Goal: Communication & Community: Answer question/provide support

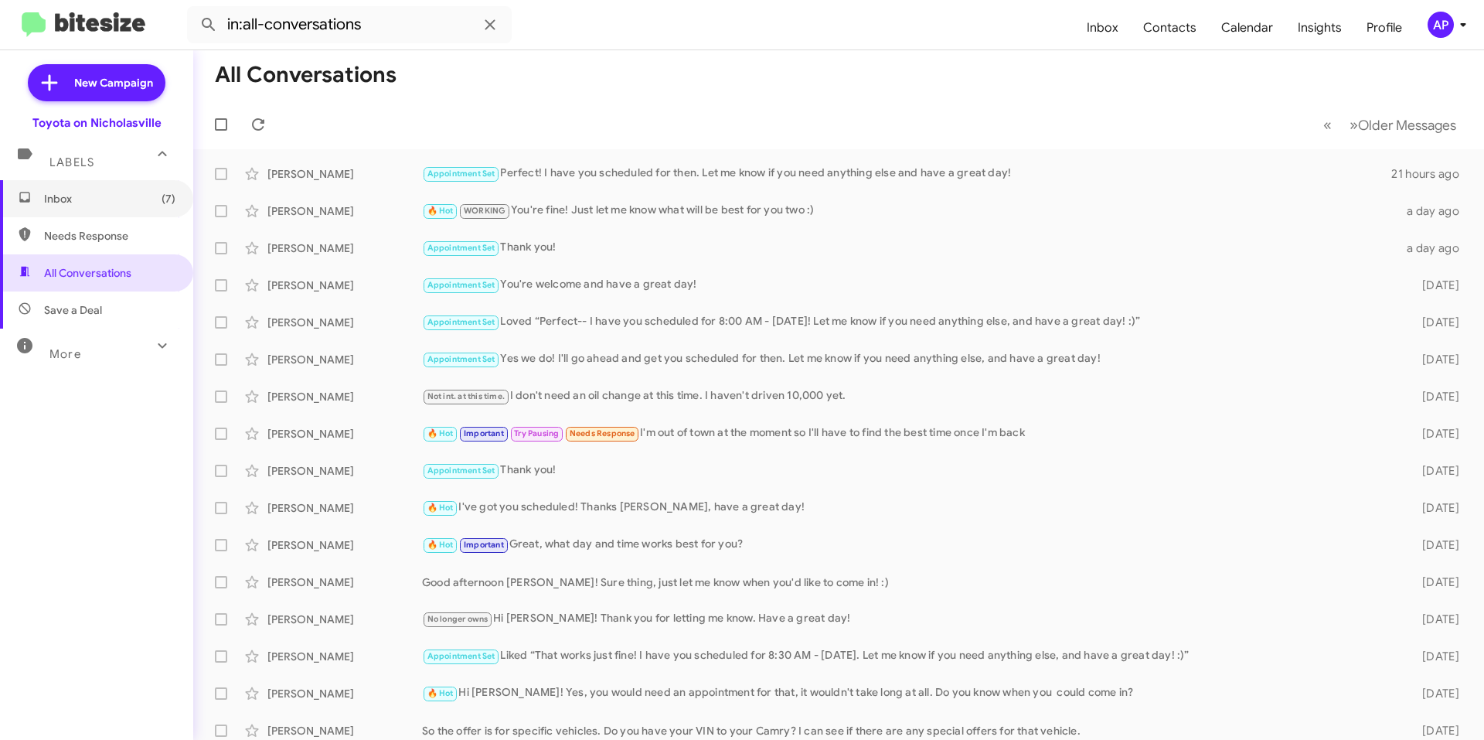
drag, startPoint x: 101, startPoint y: 204, endPoint x: 139, endPoint y: 160, distance: 58.1
click at [101, 204] on span "Inbox (7)" at bounding box center [109, 198] width 131 height 15
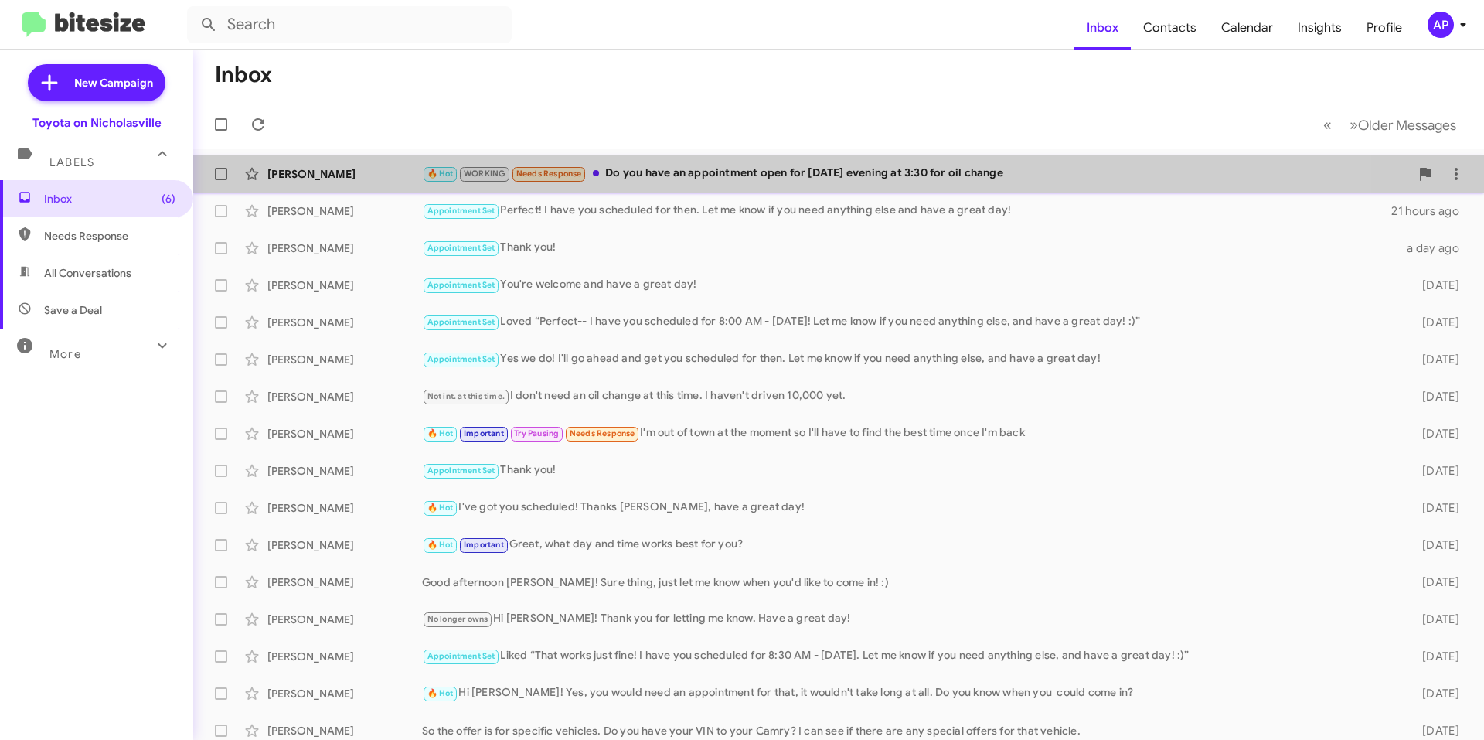
click at [862, 185] on div "[PERSON_NAME] 🔥 Hot WORKING Needs Response Do you have an appointment open for …" at bounding box center [839, 173] width 1266 height 31
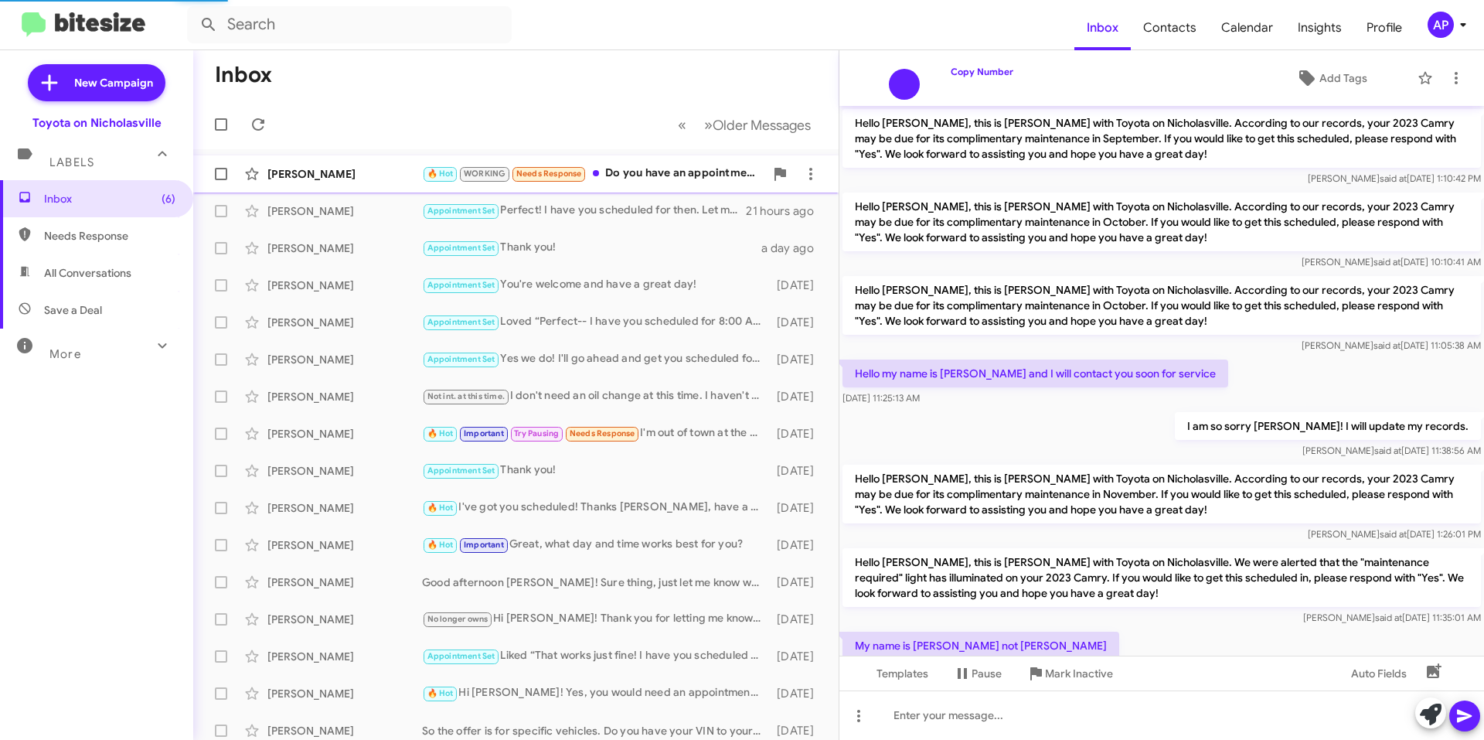
scroll to position [879, 0]
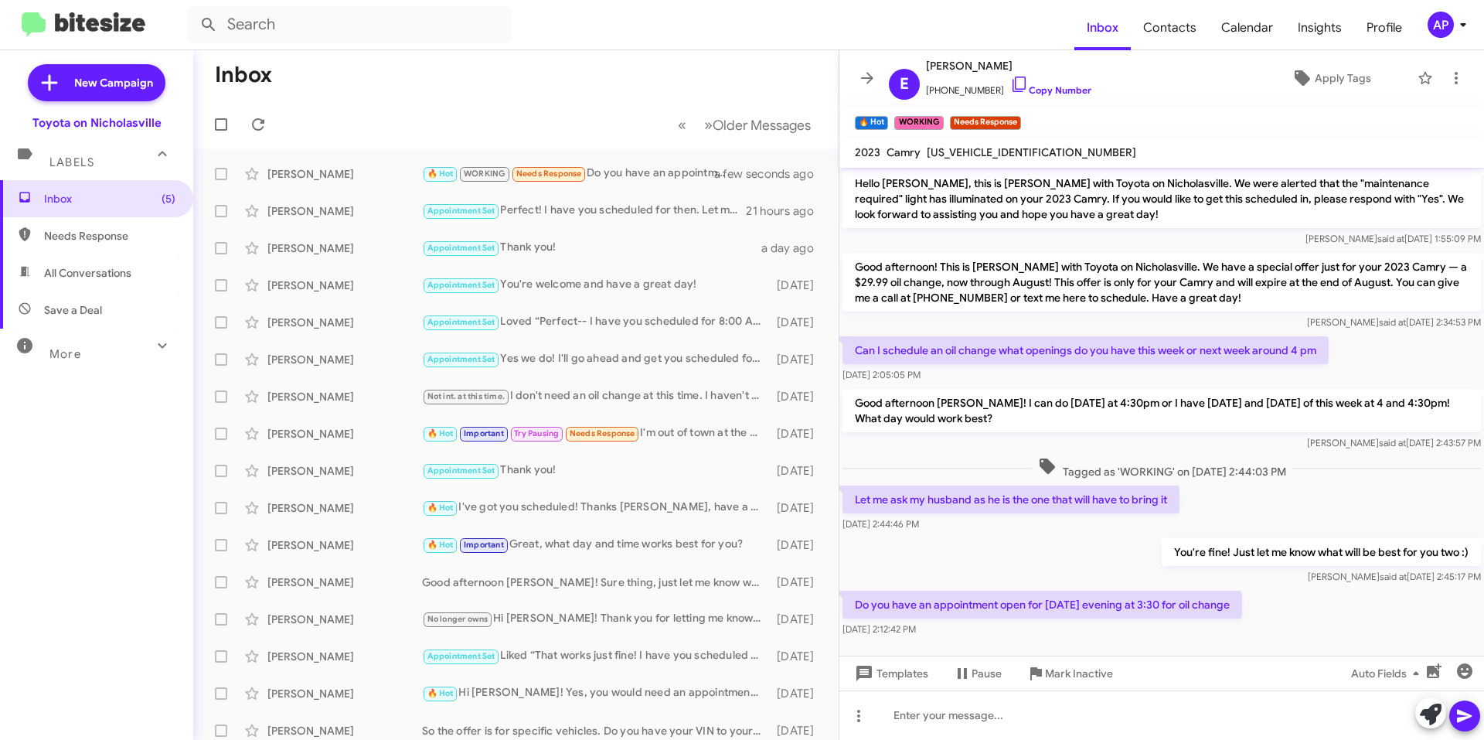
click at [998, 155] on span "[US_VEHICLE_IDENTIFICATION_NUMBER]" at bounding box center [1031, 152] width 209 height 14
copy span "[US_VEHICLE_IDENTIFICATION_NUMBER]"
click at [985, 259] on p "Good afternoon! This is [PERSON_NAME] with Toyota on Nicholasville. We have a s…" at bounding box center [1161, 282] width 638 height 59
click at [982, 232] on div "[PERSON_NAME] said at [DATE] 1:55:09 PM" at bounding box center [1161, 238] width 638 height 15
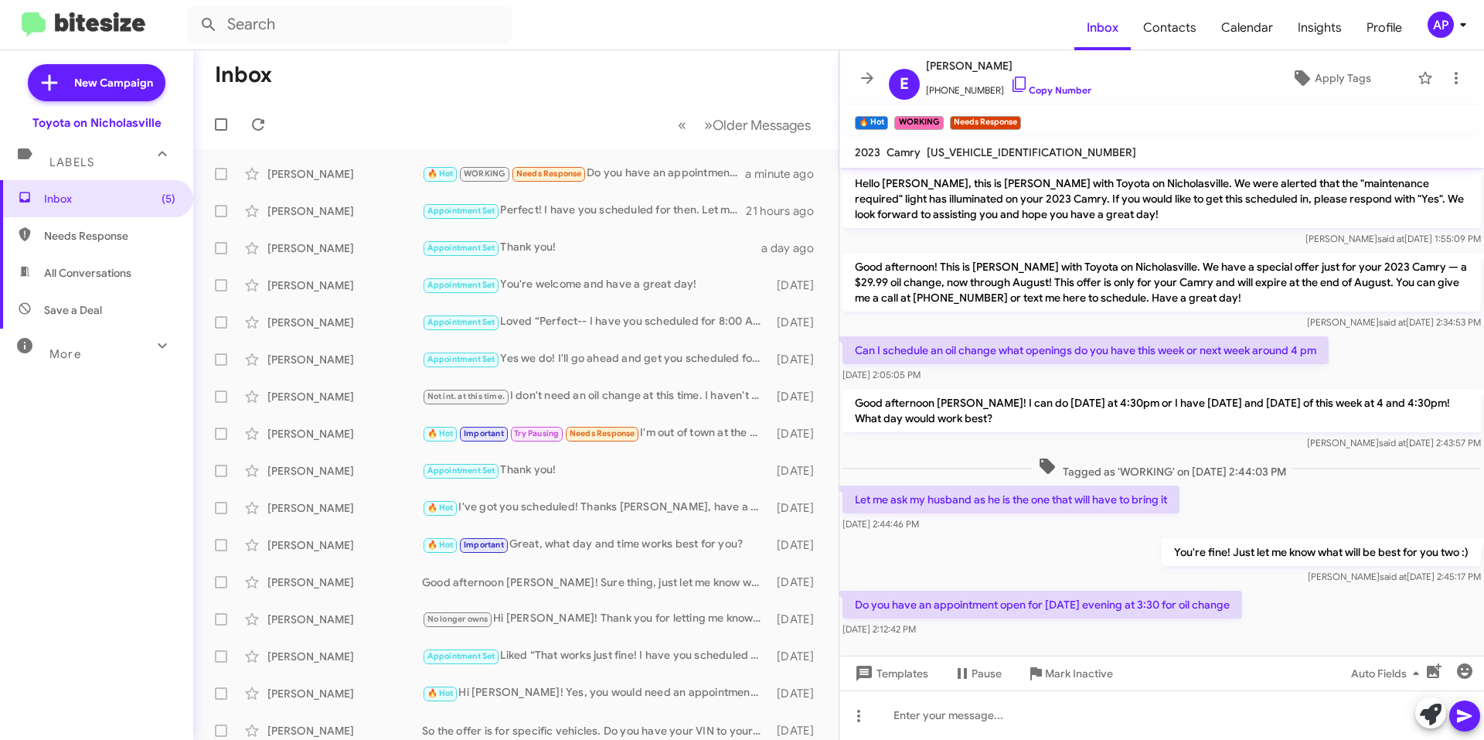
click at [959, 271] on p "Good afternoon! This is [PERSON_NAME] with Toyota on Nicholasville. We have a s…" at bounding box center [1161, 282] width 638 height 59
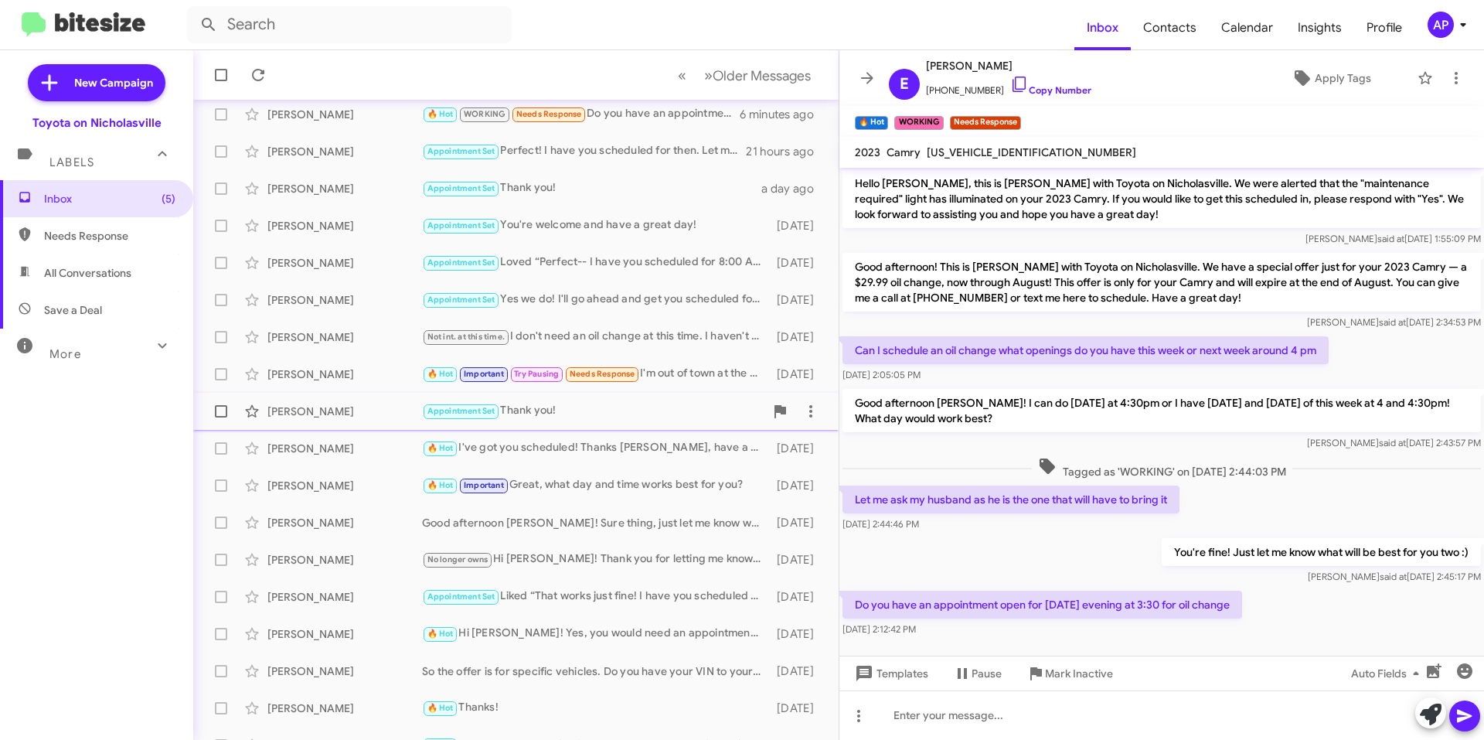
scroll to position [77, 0]
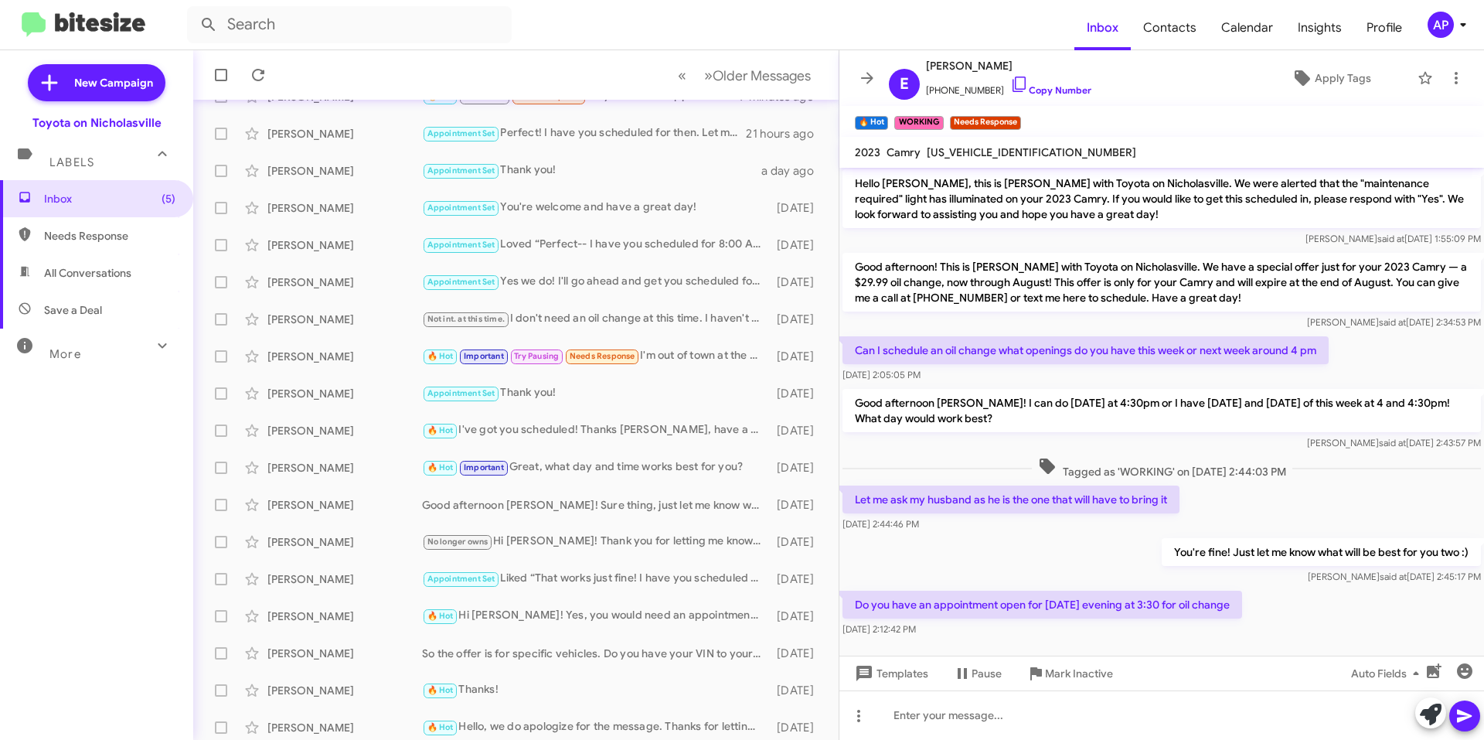
click at [1019, 394] on p "Good afternoon [PERSON_NAME]! I can do [DATE] at 4:30pm or I have [DATE] and [D…" at bounding box center [1161, 410] width 638 height 43
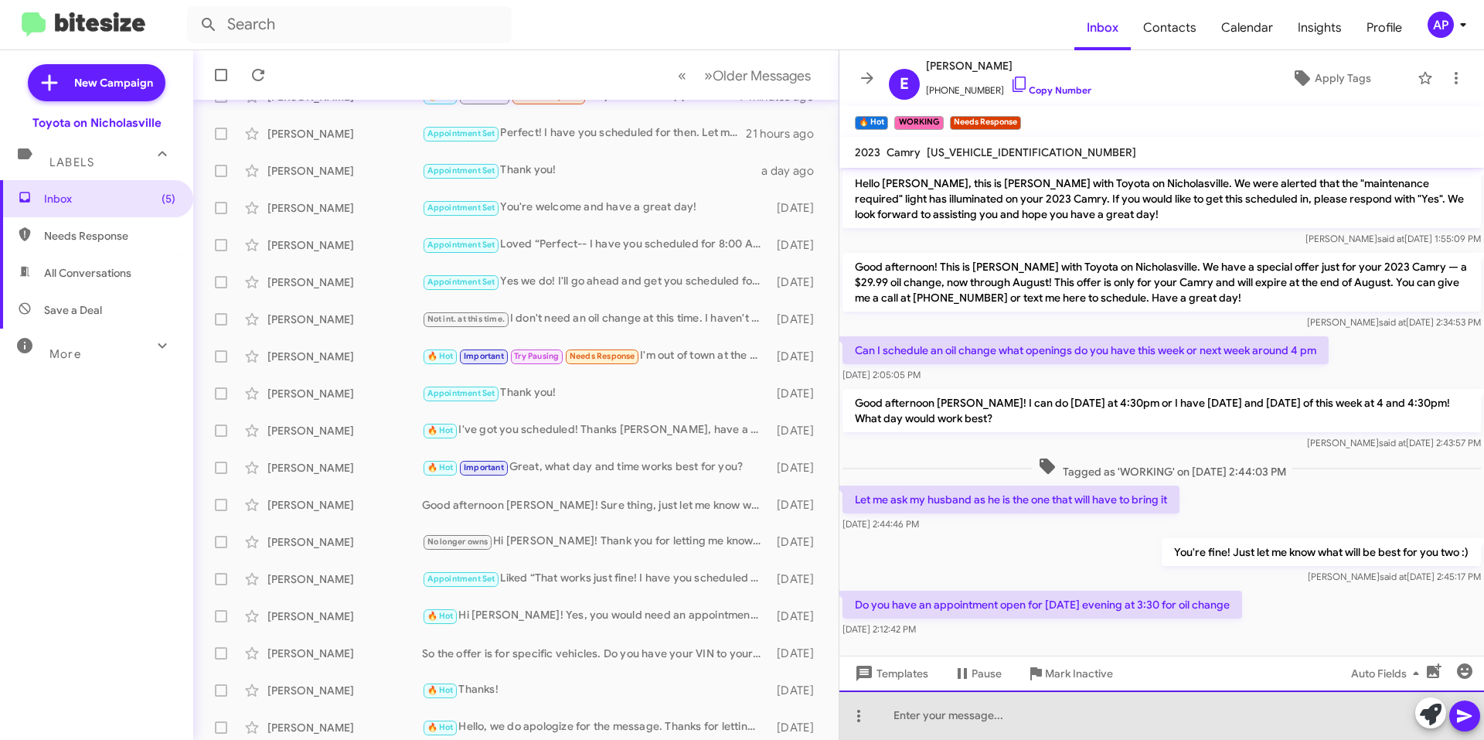
click at [1151, 733] on div at bounding box center [1161, 714] width 645 height 49
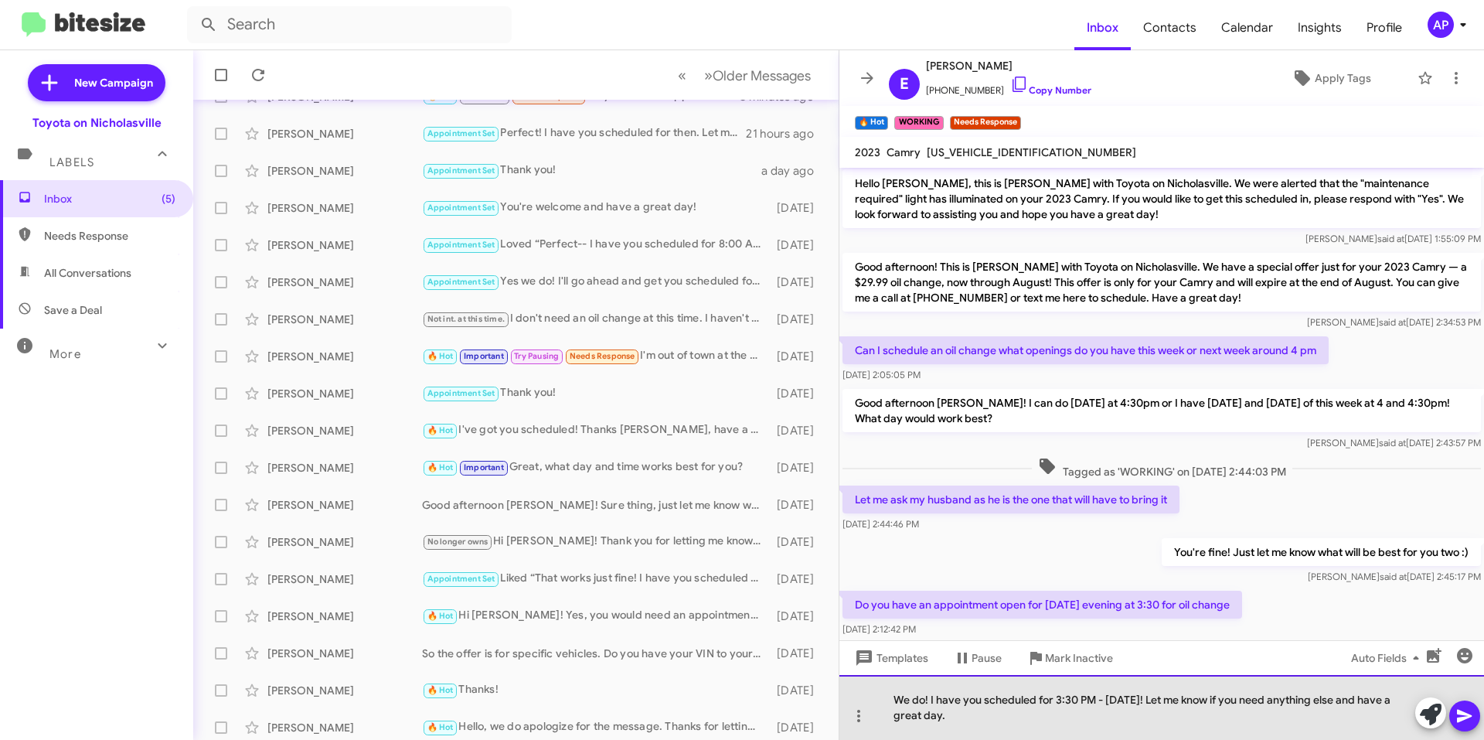
click at [1156, 730] on div "We do! I have you scheduled for 3:30 PM - [DATE]! Let me know if you need anyth…" at bounding box center [1161, 707] width 645 height 65
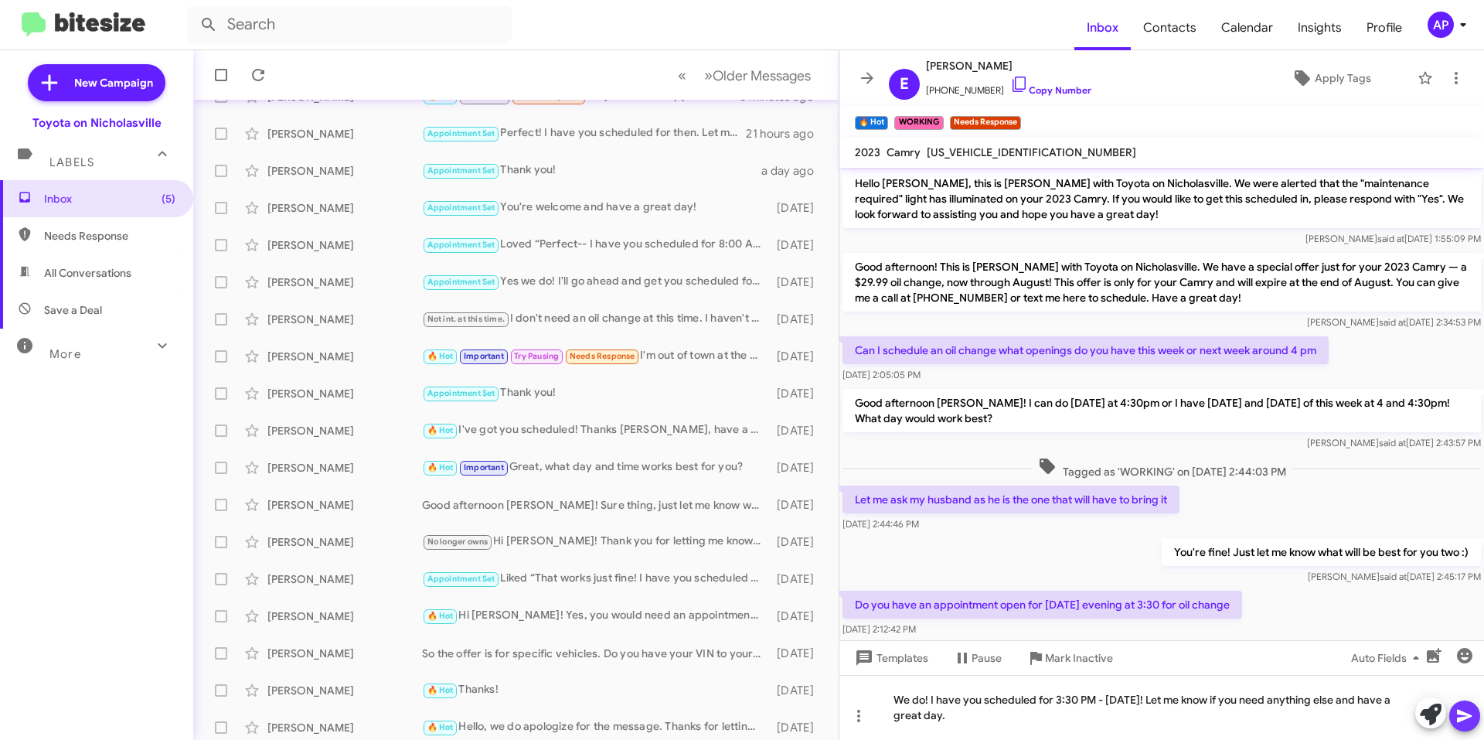
click at [1460, 714] on icon at bounding box center [1464, 715] width 15 height 13
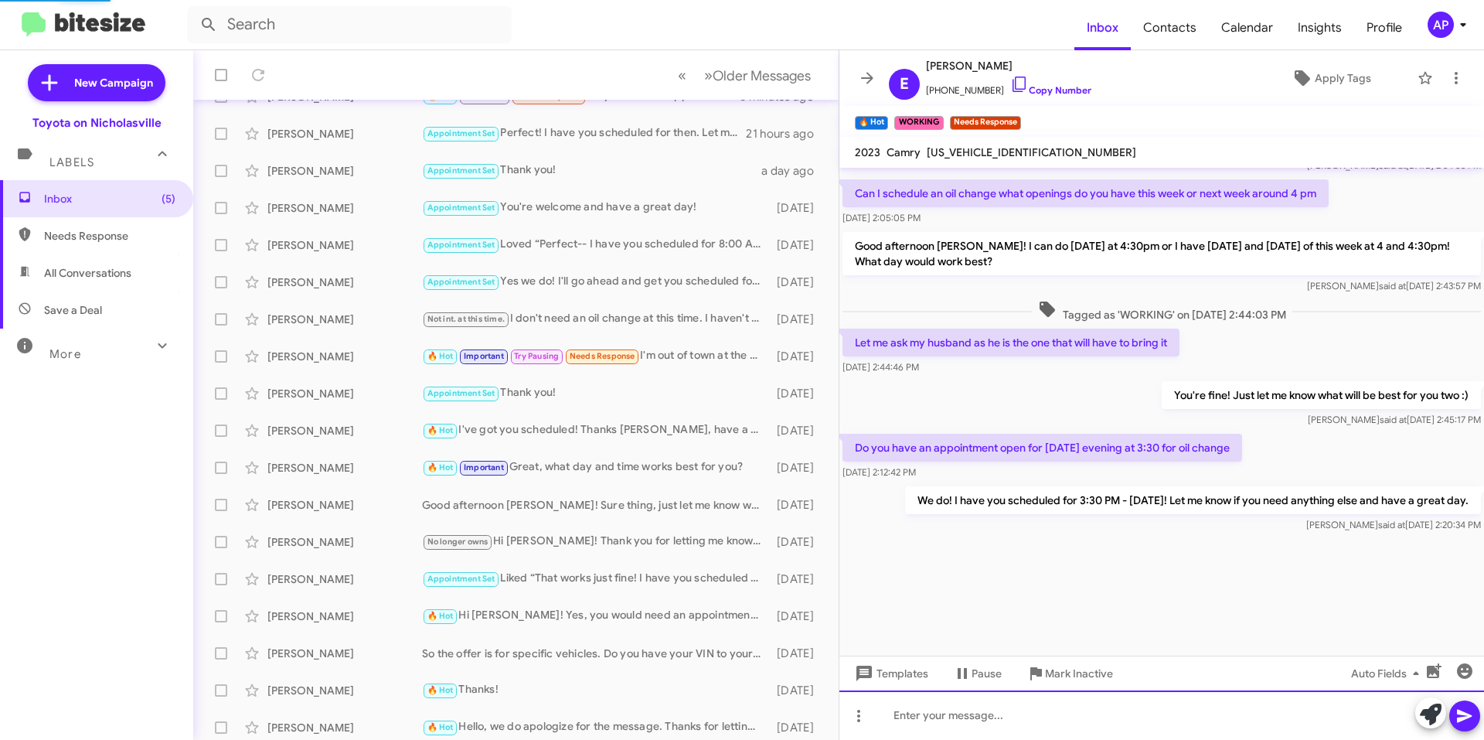
scroll to position [895, 0]
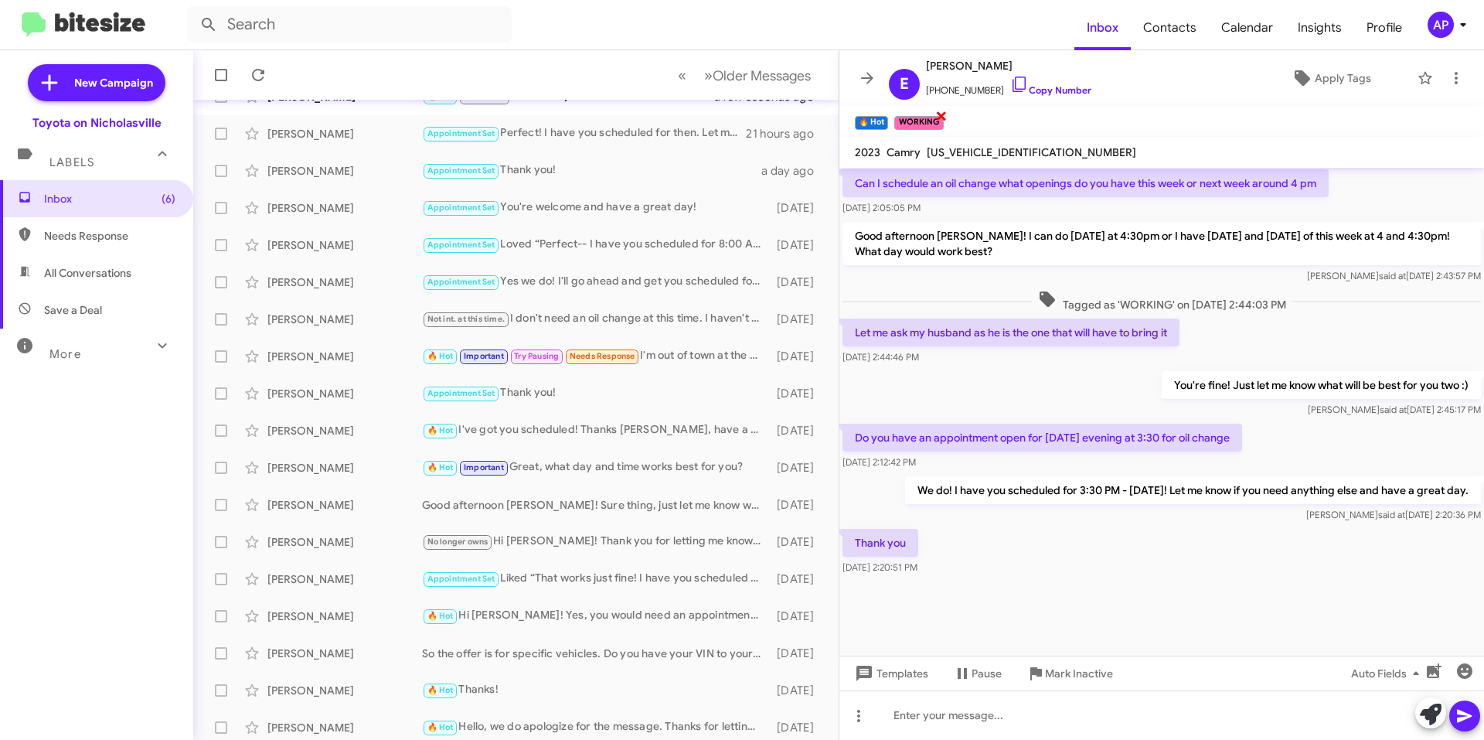
click at [945, 113] on span "×" at bounding box center [941, 115] width 12 height 19
click at [1138, 505] on div "We do! I have you scheduled for 3:30 PM - [DATE]! Let me know if you need anyth…" at bounding box center [1193, 499] width 576 height 46
click at [886, 114] on span "×" at bounding box center [885, 115] width 12 height 19
click at [1300, 79] on icon at bounding box center [1301, 77] width 15 height 15
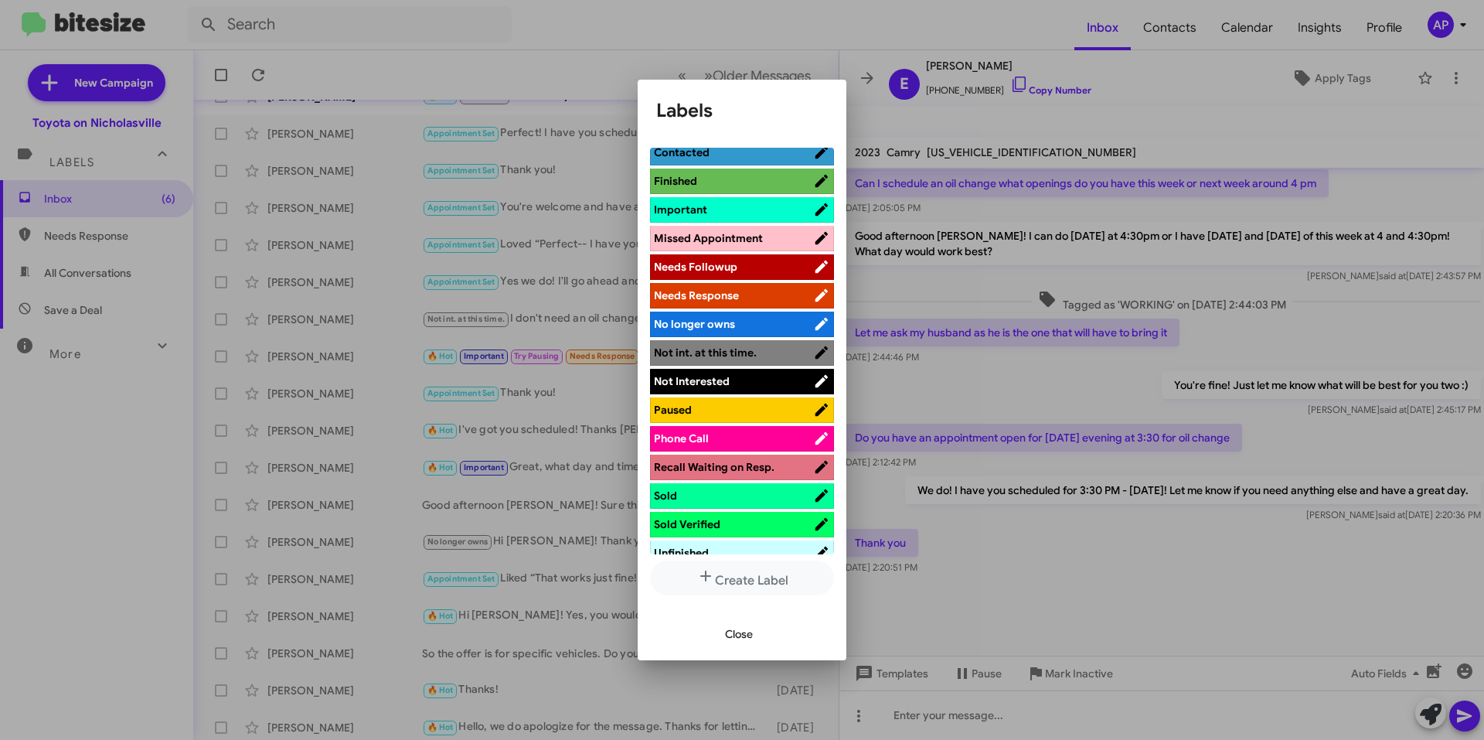
scroll to position [0, 0]
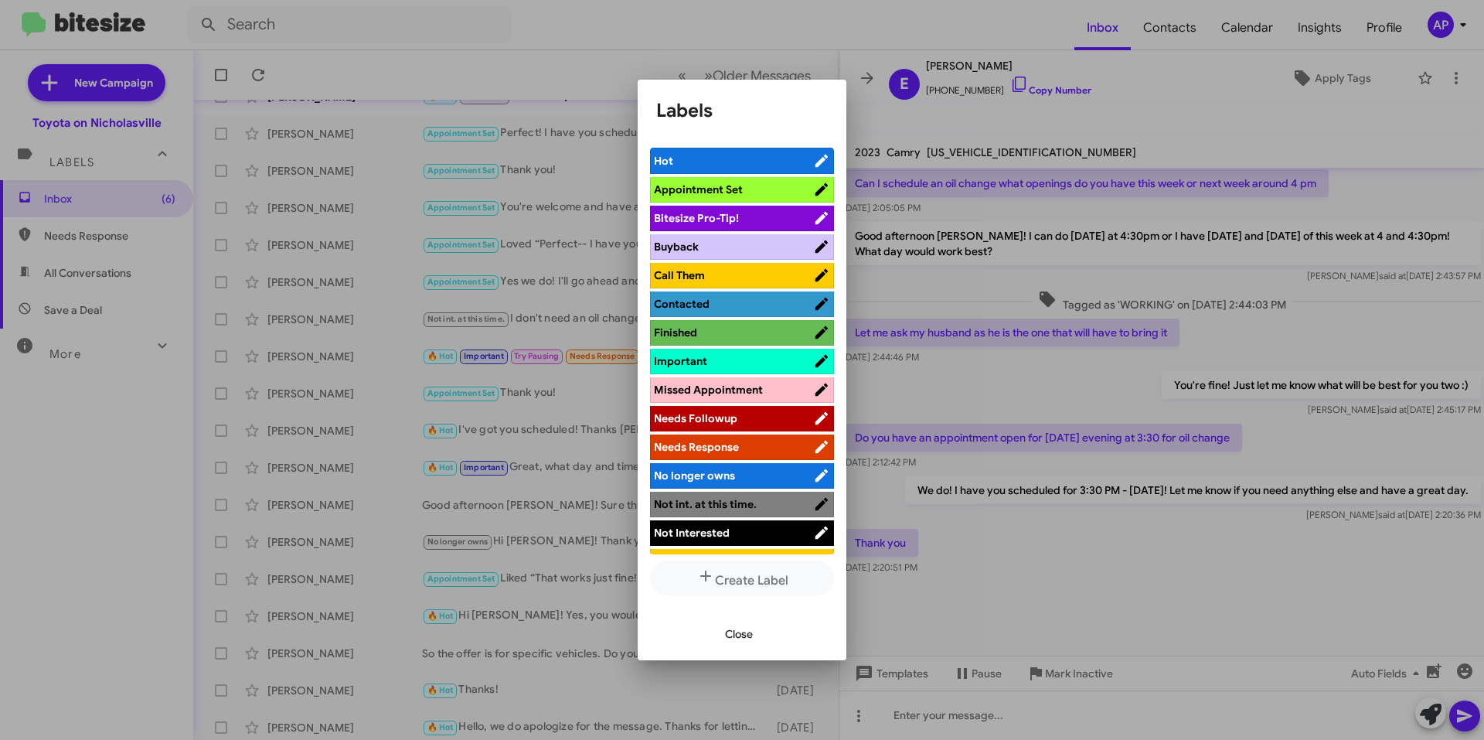
click at [703, 191] on span "Appointment Set" at bounding box center [698, 189] width 89 height 14
click at [744, 632] on span "Close" at bounding box center [739, 634] width 28 height 28
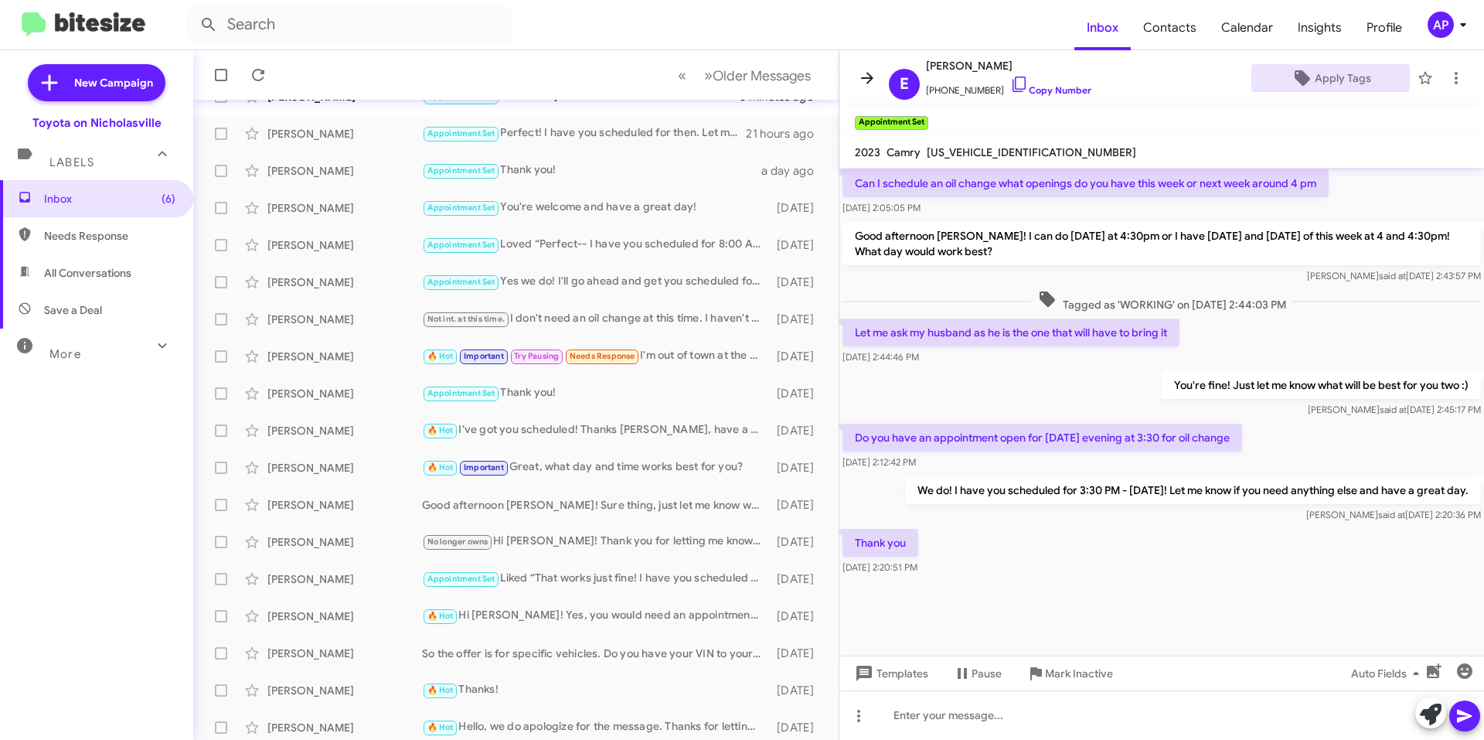
click at [865, 80] on icon at bounding box center [867, 78] width 19 height 19
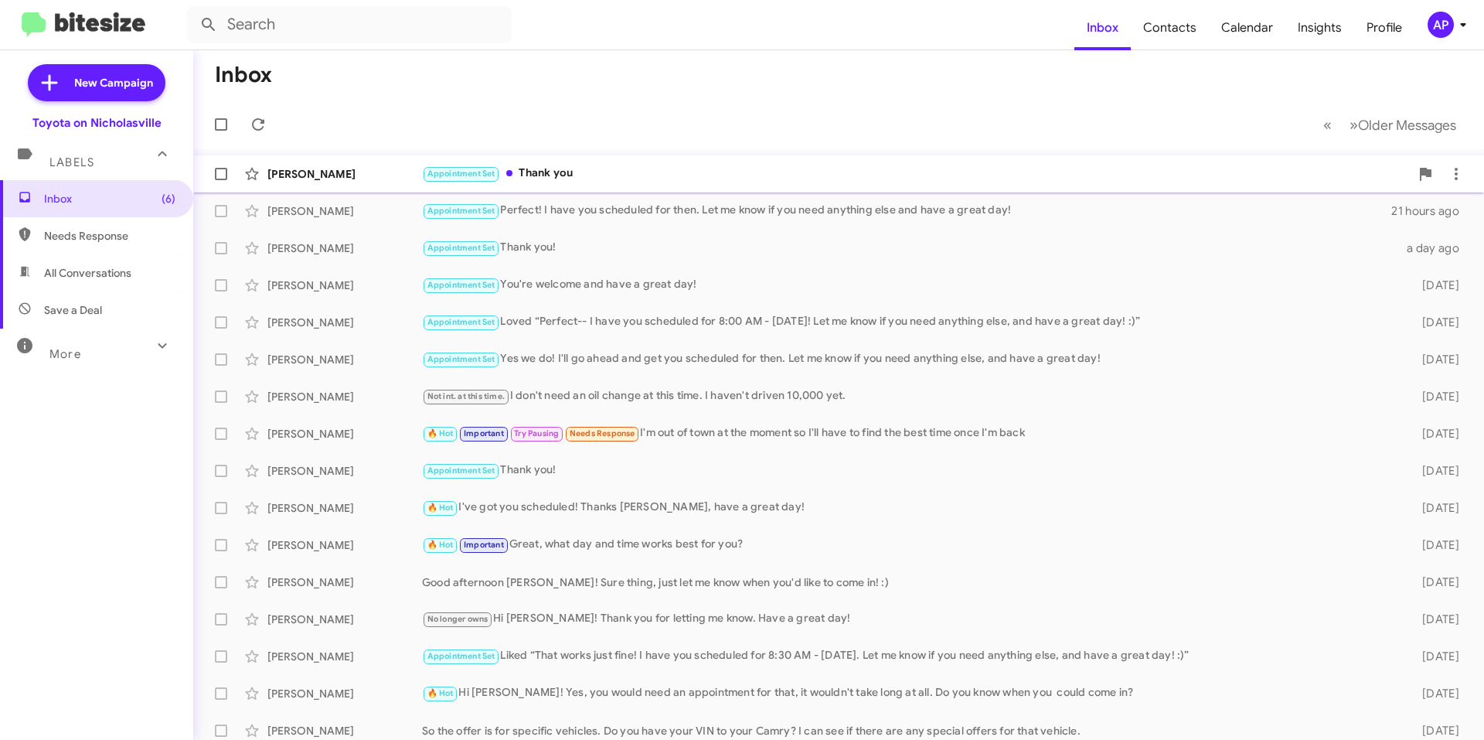
click at [659, 171] on div "Appointment Set Thank you" at bounding box center [916, 174] width 988 height 18
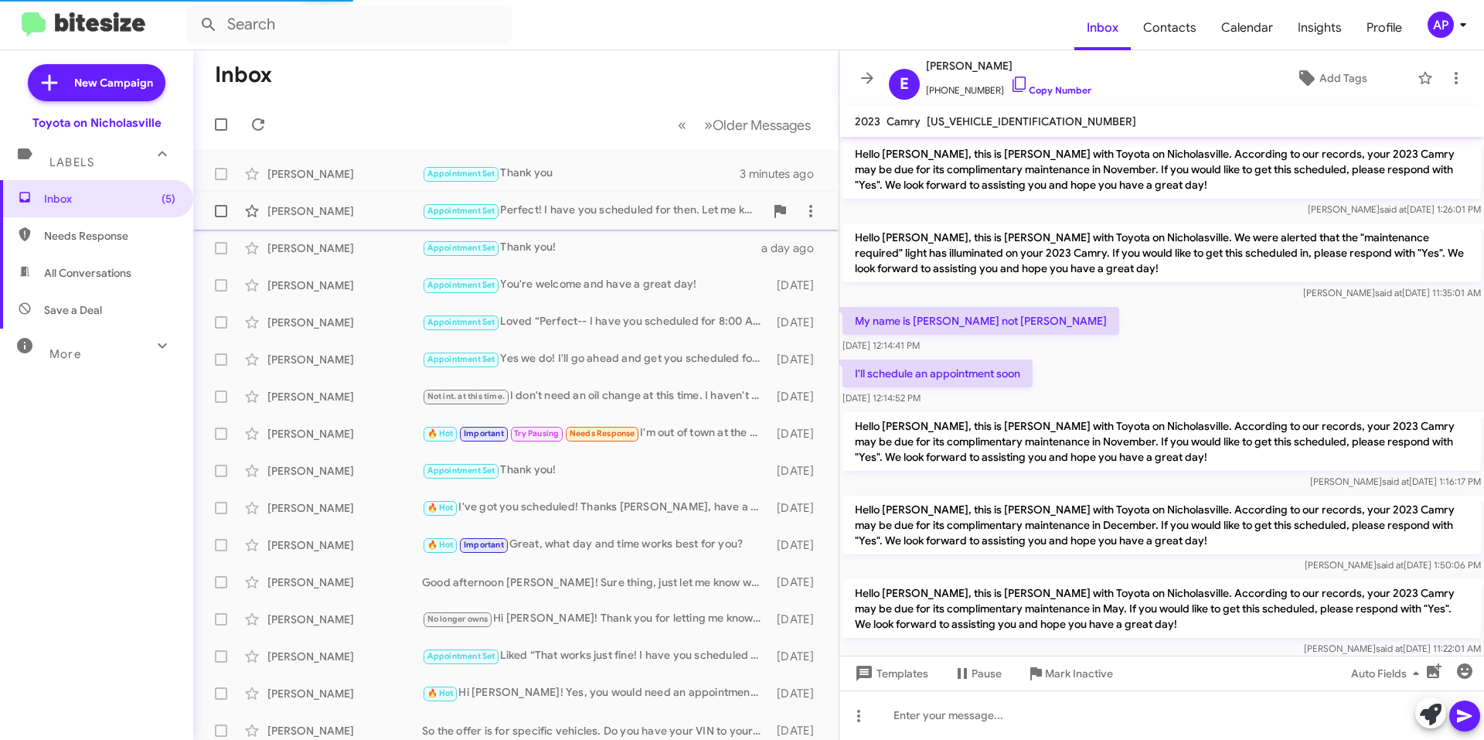
scroll to position [761, 0]
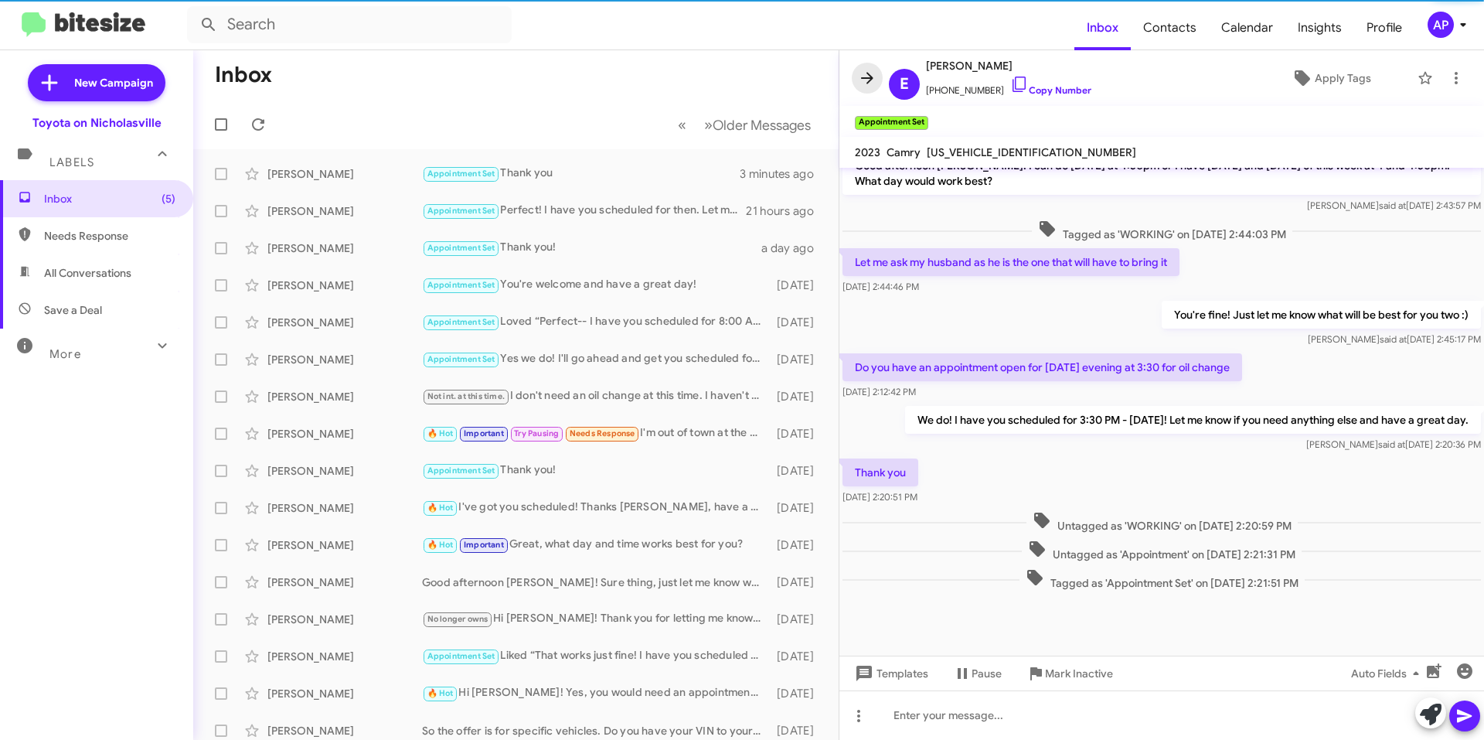
click at [872, 73] on icon at bounding box center [867, 78] width 19 height 19
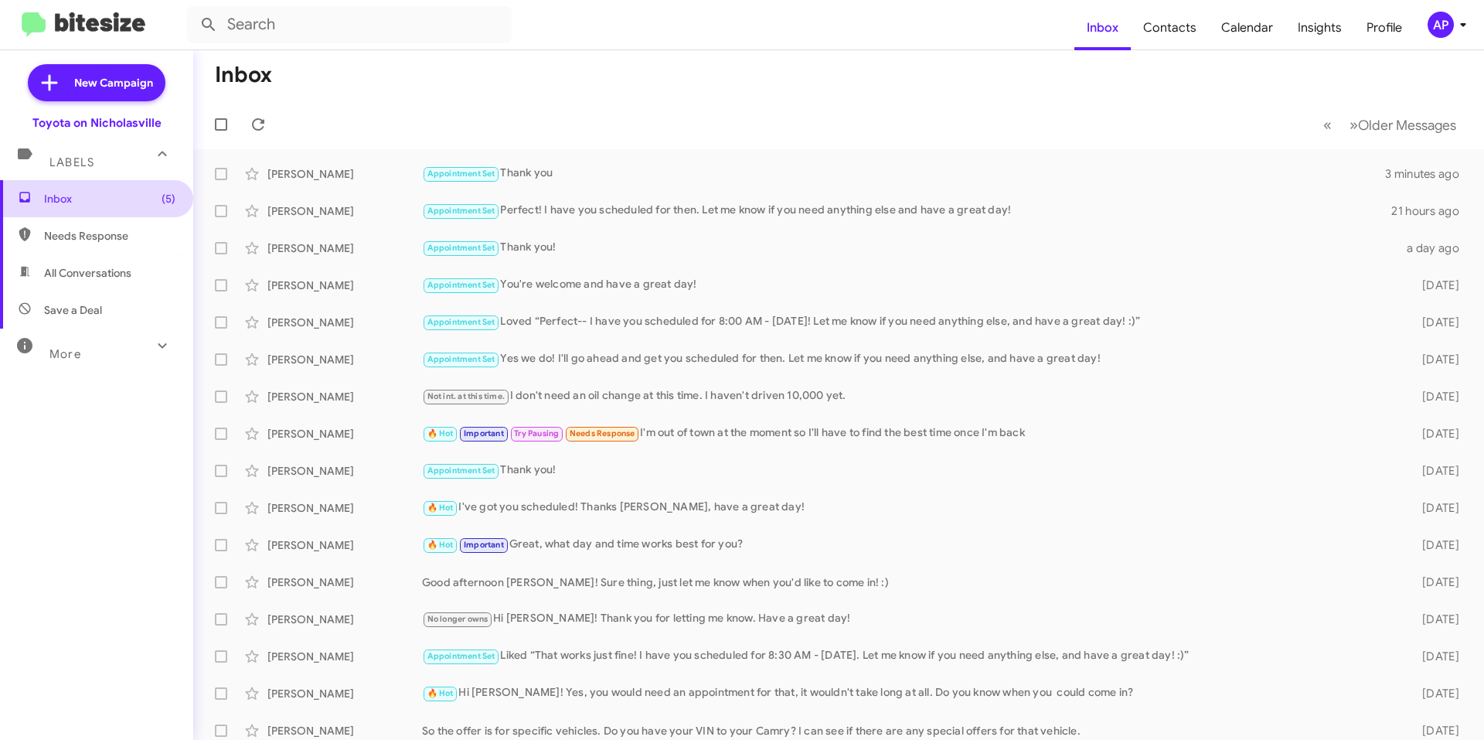
click at [162, 206] on span "(5)" at bounding box center [169, 198] width 14 height 15
